Goal: Task Accomplishment & Management: Complete application form

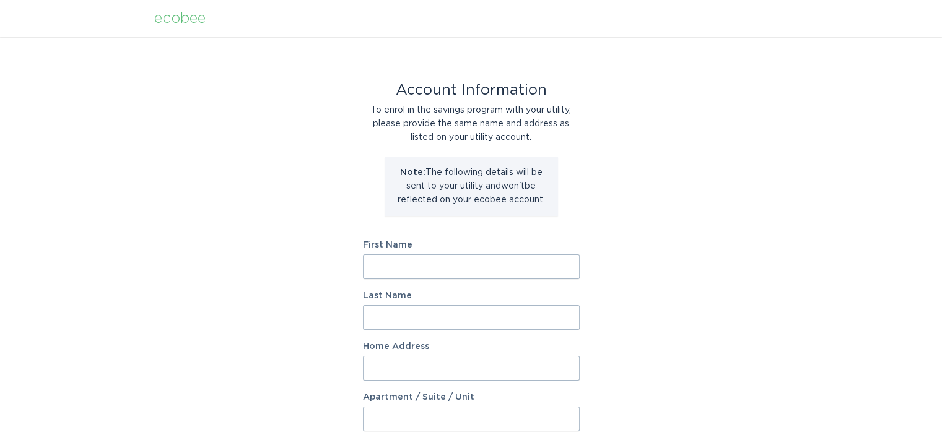
click at [475, 265] on input "First Name" at bounding box center [471, 266] width 217 height 25
click at [411, 266] on input "First Name" at bounding box center [471, 266] width 217 height 25
type input "Jian"
click at [428, 321] on input "Last Name" at bounding box center [471, 317] width 217 height 25
click at [458, 317] on input "Last Name" at bounding box center [471, 317] width 217 height 25
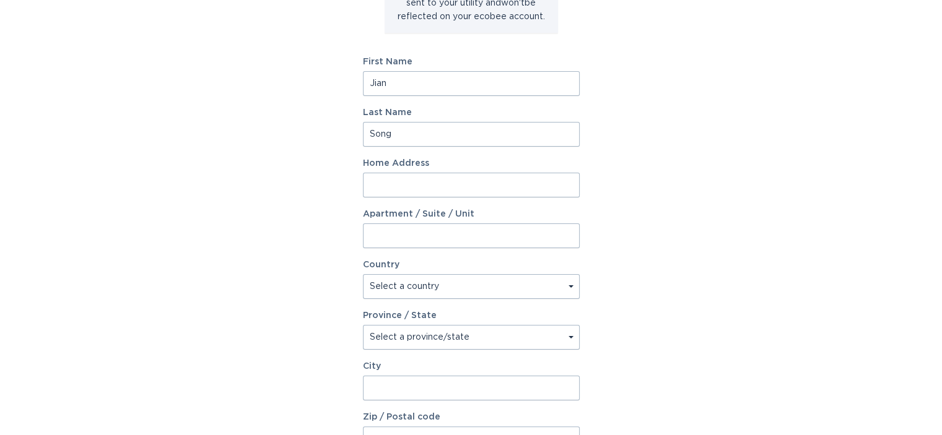
scroll to position [186, 0]
type input "Song"
click at [425, 177] on input "Home Address" at bounding box center [471, 182] width 217 height 25
type input "2082 Rookery Dr."
select select "US"
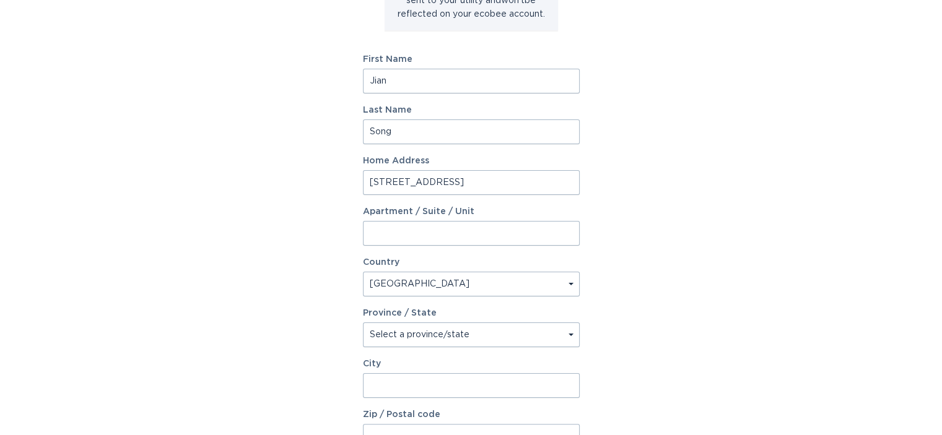
type input "ROCHESTER HILLS"
type input "48309"
select select "MI"
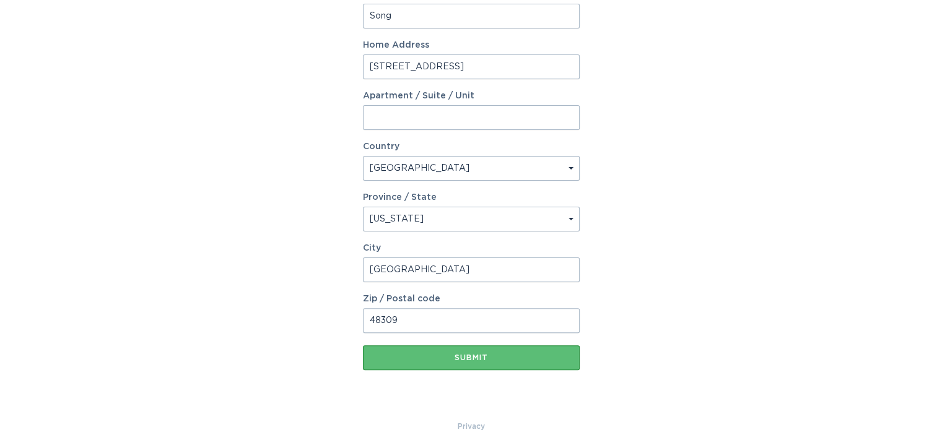
scroll to position [318, 0]
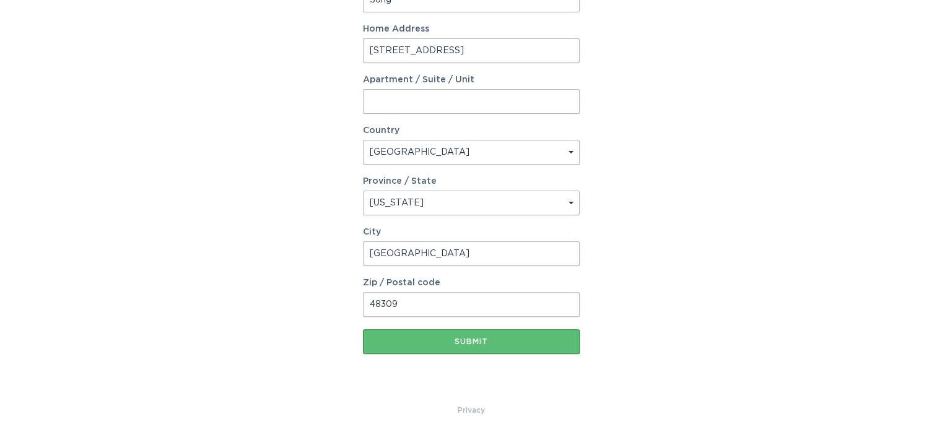
click at [428, 305] on input "48309" at bounding box center [471, 304] width 217 height 25
click at [455, 300] on input "48309" at bounding box center [471, 304] width 217 height 25
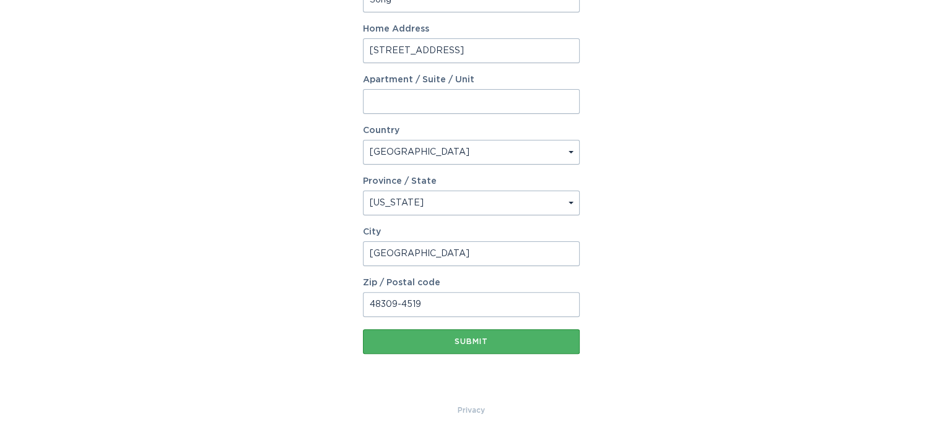
click at [471, 339] on div "Submit" at bounding box center [471, 341] width 204 height 7
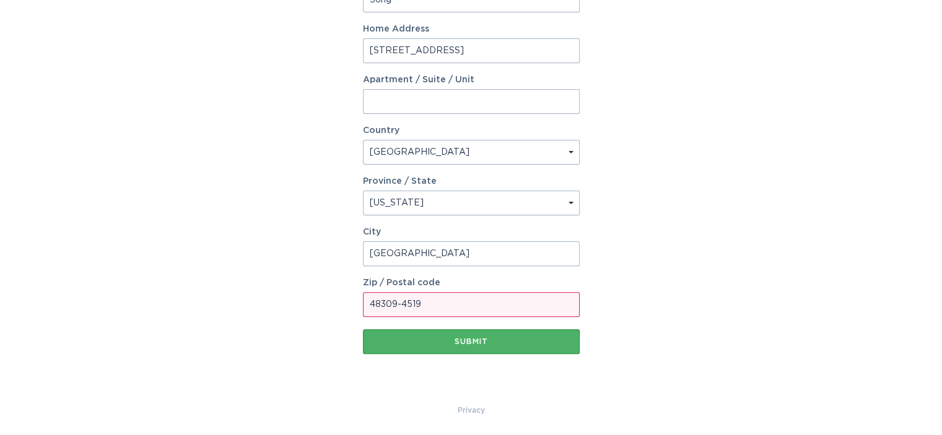
click at [472, 340] on div "Submit" at bounding box center [471, 341] width 204 height 7
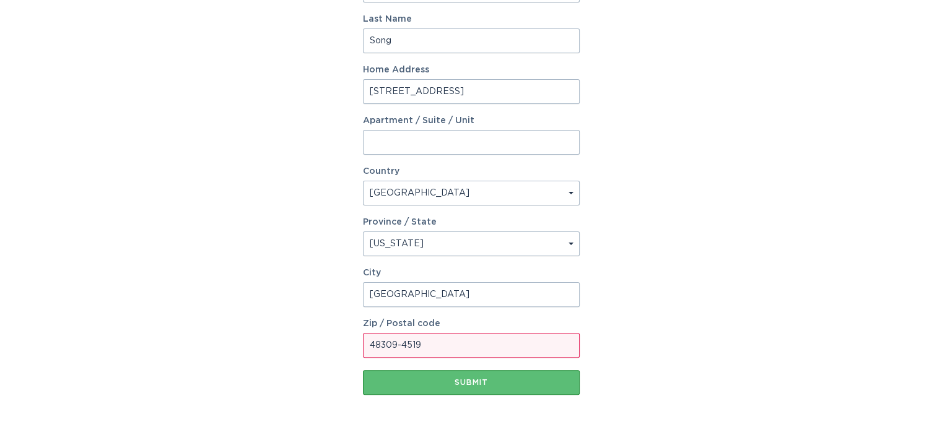
scroll to position [332, 0]
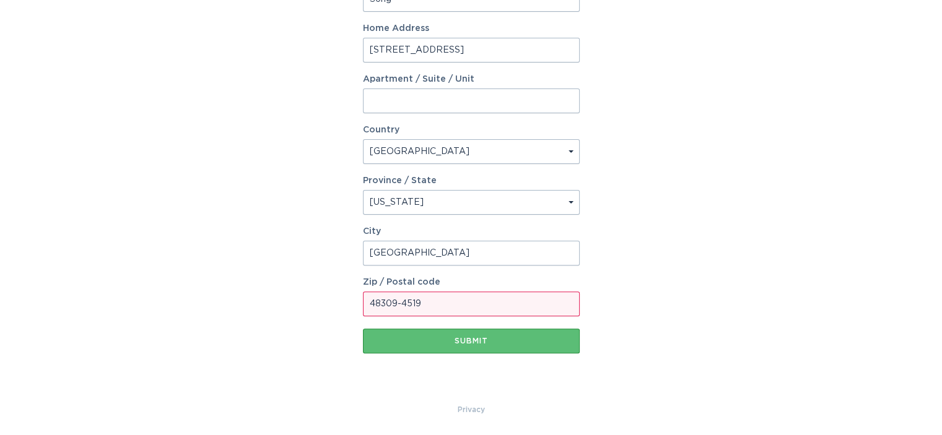
click at [448, 303] on input "48309-4519" at bounding box center [471, 304] width 217 height 25
click at [403, 302] on input "48309-4519" at bounding box center [471, 304] width 217 height 25
drag, startPoint x: 449, startPoint y: 299, endPoint x: 399, endPoint y: 299, distance: 50.2
click at [399, 299] on input "48309/4519" at bounding box center [471, 304] width 217 height 25
type input "48309"
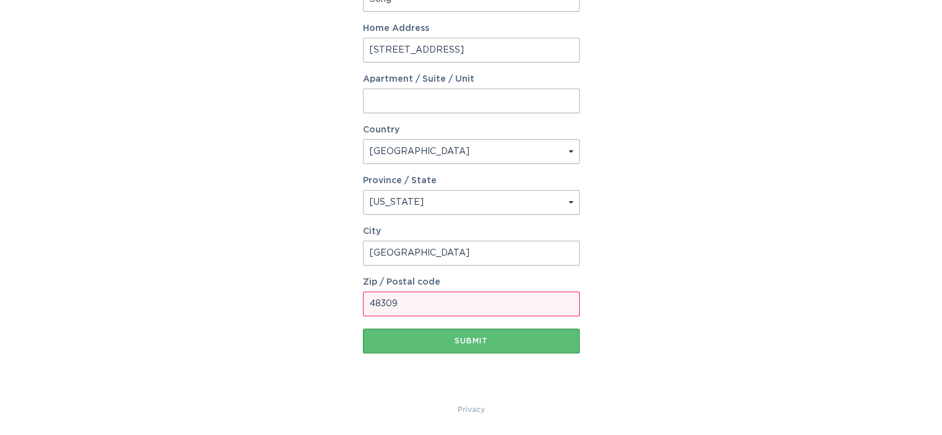
click at [711, 316] on div "Account Information To enrol in the savings program with your utility, please p…" at bounding box center [471, 54] width 942 height 698
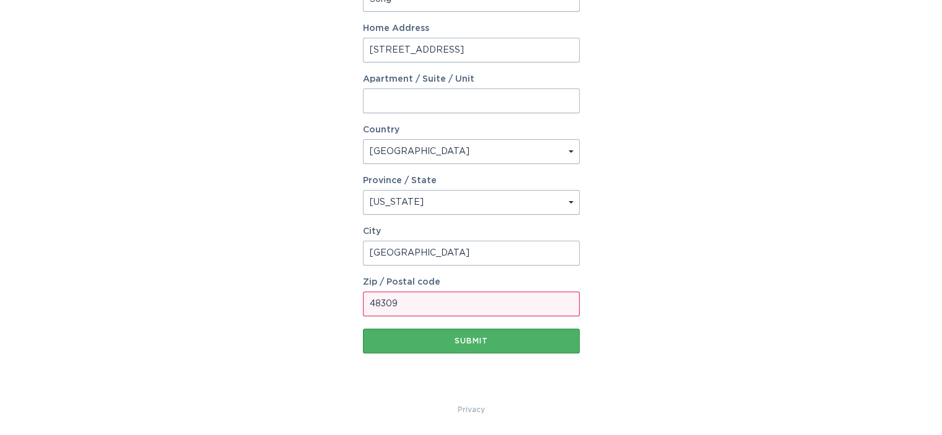
click at [476, 342] on div "Submit" at bounding box center [471, 340] width 204 height 7
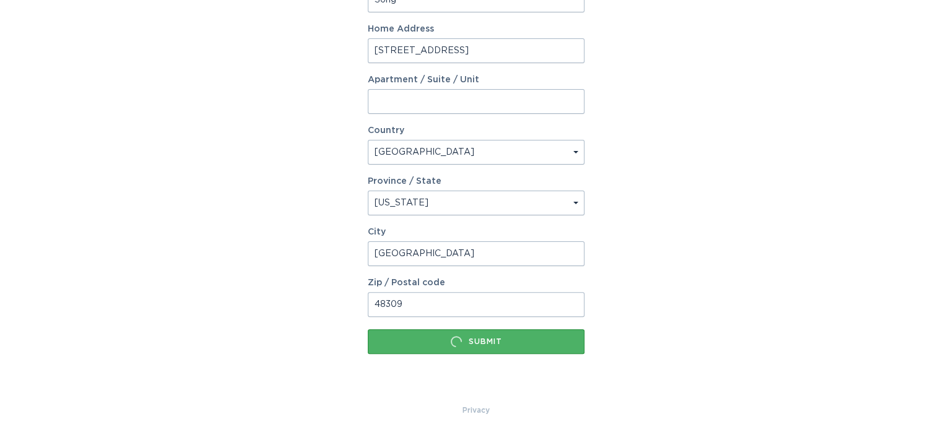
scroll to position [0, 0]
